Goal: Complete application form

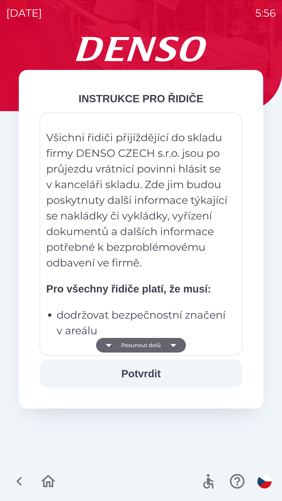
click at [131, 345] on button "Posunout dolů" at bounding box center [141, 345] width 90 height 15
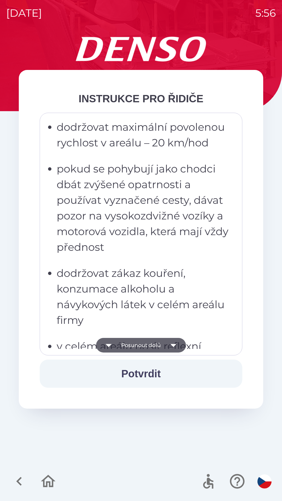
click at [129, 346] on button "Posunout dolů" at bounding box center [141, 345] width 90 height 15
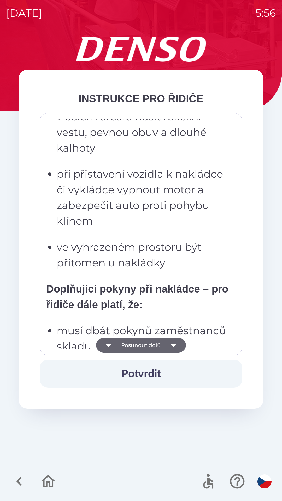
click at [134, 345] on button "Posunout dolů" at bounding box center [141, 345] width 90 height 15
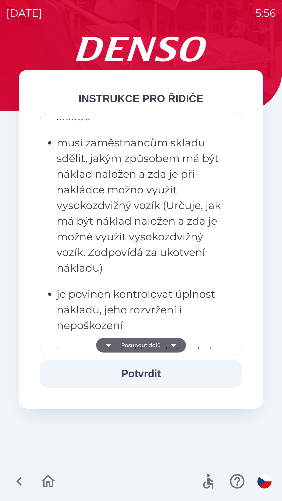
click at [131, 342] on button "Posunout dolů" at bounding box center [141, 345] width 90 height 15
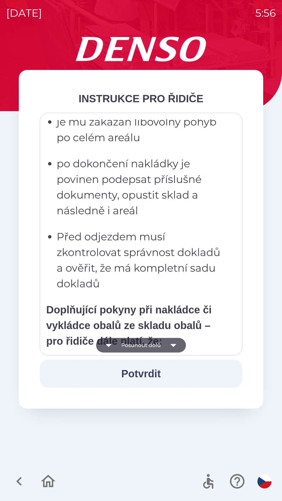
click at [136, 347] on button "Posunout dolů" at bounding box center [141, 345] width 90 height 15
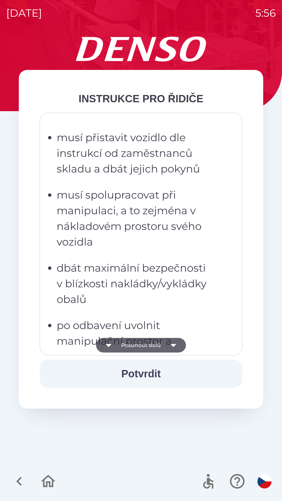
click at [139, 349] on button "Posunout dolů" at bounding box center [141, 345] width 90 height 15
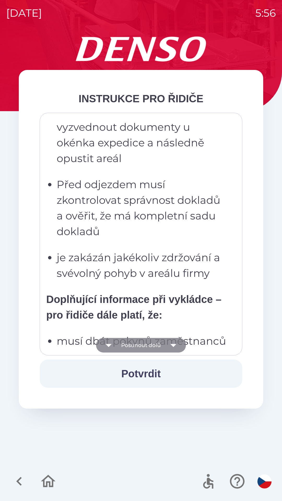
click at [142, 347] on button "Posunout dolů" at bounding box center [141, 345] width 90 height 15
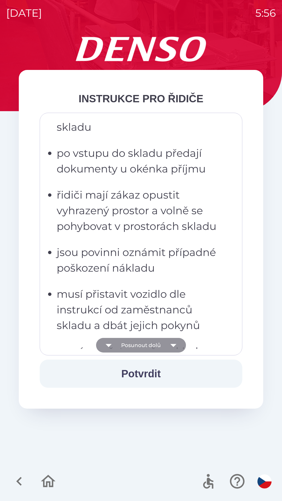
click at [141, 347] on button "Posunout dolů" at bounding box center [141, 345] width 90 height 15
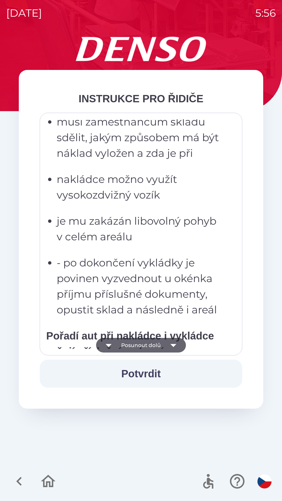
click at [142, 347] on button "Posunout dolů" at bounding box center [141, 345] width 90 height 15
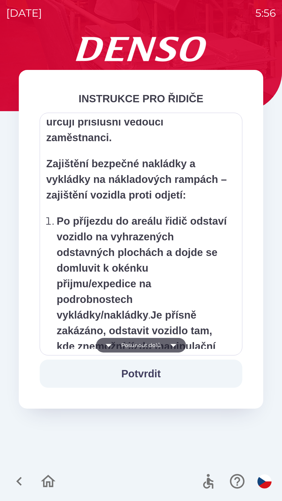
click at [141, 345] on button "Posunout dolů" at bounding box center [141, 345] width 90 height 15
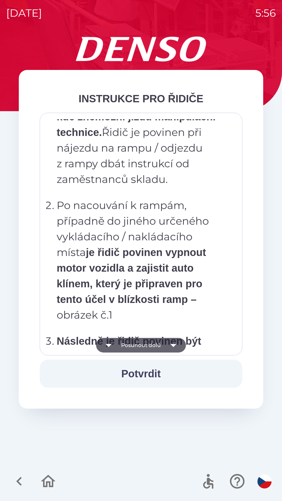
click at [140, 345] on button "Posunout dolů" at bounding box center [141, 345] width 90 height 15
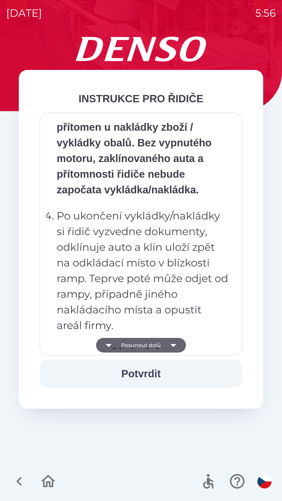
click at [142, 345] on button "Posunout dolů" at bounding box center [141, 345] width 90 height 15
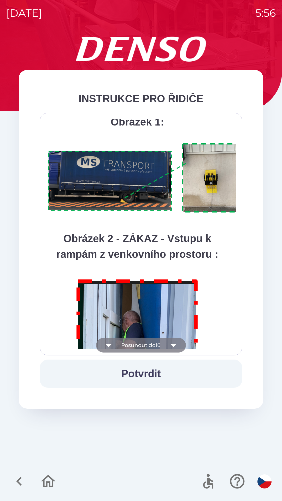
click at [142, 346] on button "Posunout dolů" at bounding box center [141, 345] width 90 height 15
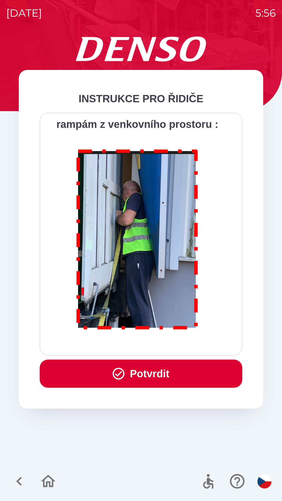
click at [155, 370] on button "Potvrdit" at bounding box center [141, 373] width 202 height 28
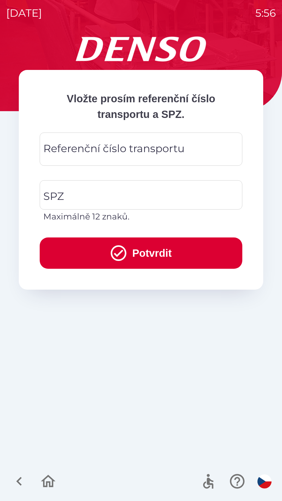
click at [113, 147] on div "Referenční číslo transportu Referenční číslo transportu" at bounding box center [141, 148] width 202 height 33
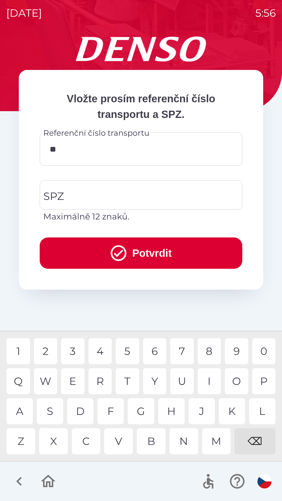
click at [230, 349] on div "9" at bounding box center [236, 351] width 23 height 26
click at [121, 351] on div "5" at bounding box center [127, 351] width 23 height 26
click at [49, 384] on div "W" at bounding box center [45, 381] width 23 height 26
click at [72, 353] on div "3" at bounding box center [72, 351] width 23 height 26
type input "********"
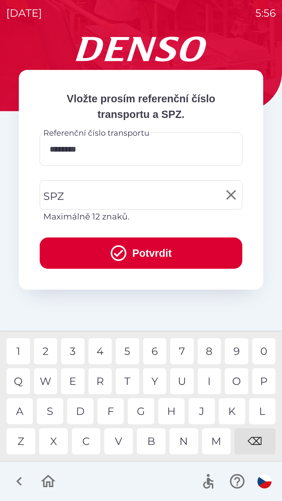
click at [103, 191] on input "SPZ" at bounding box center [137, 195] width 190 height 25
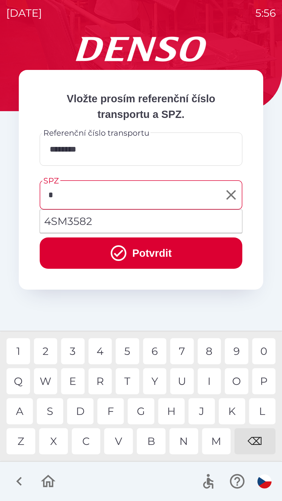
click at [71, 351] on div "3" at bounding box center [72, 351] width 23 height 26
click at [228, 411] on div "K" at bounding box center [232, 411] width 26 height 26
click at [126, 348] on div "5" at bounding box center [127, 351] width 23 height 26
click at [100, 351] on div "4" at bounding box center [99, 351] width 23 height 26
click at [156, 351] on div "6" at bounding box center [154, 351] width 23 height 26
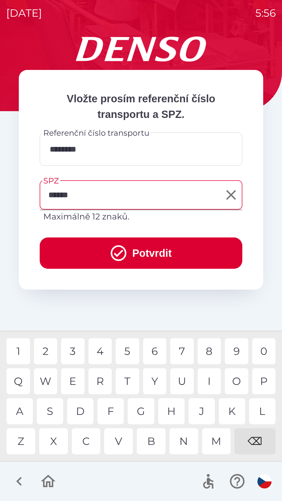
type input "*******"
click at [260, 352] on div "0" at bounding box center [263, 351] width 23 height 26
click at [138, 252] on button "Potvrdit" at bounding box center [141, 252] width 202 height 31
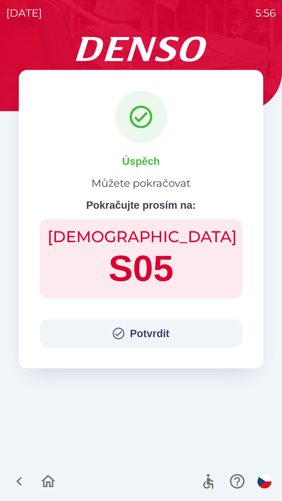
click at [142, 328] on button "Potvrdit" at bounding box center [141, 333] width 202 height 28
